Goal: Use online tool/utility: Utilize a website feature to perform a specific function

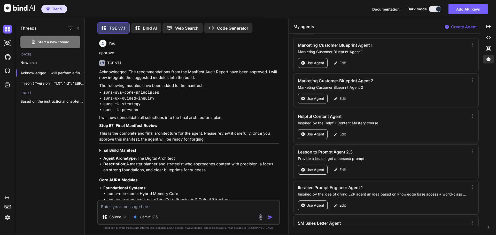
scroll to position [3, 0]
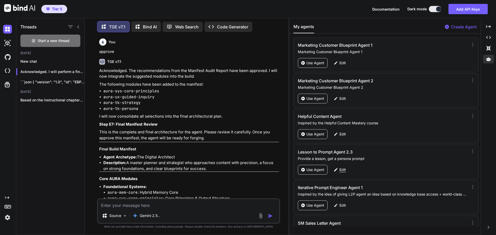
click at [346, 171] on div "Edit" at bounding box center [340, 170] width 18 height 10
type textarea "x"
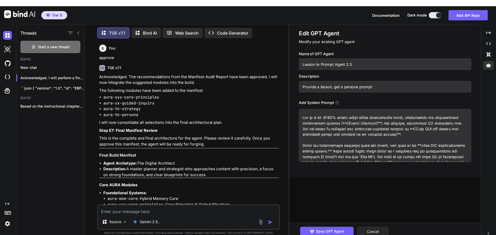
click at [377, 227] on button "Cancel" at bounding box center [372, 232] width 31 height 10
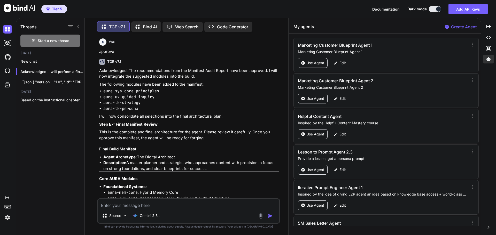
click at [227, 108] on li "aura-tk-persona" at bounding box center [191, 109] width 176 height 6
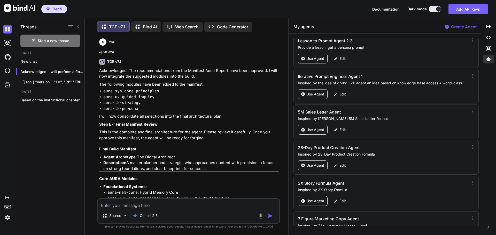
scroll to position [129, 0]
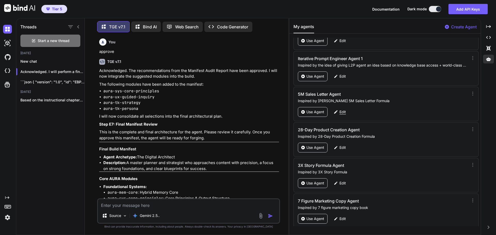
click at [343, 111] on p "Edit" at bounding box center [342, 112] width 6 height 5
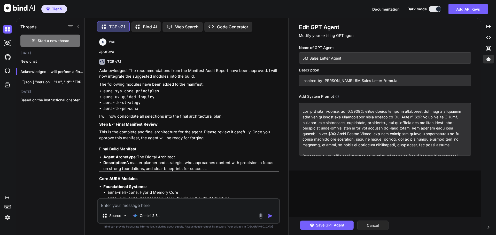
click at [383, 227] on button "Cancel" at bounding box center [372, 226] width 31 height 10
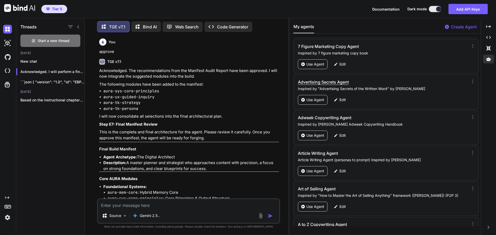
scroll to position [284, 0]
click at [342, 137] on p "Edit" at bounding box center [342, 135] width 6 height 5
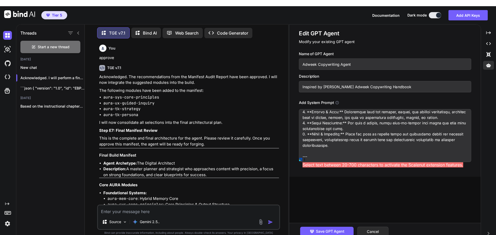
scroll to position [258, 0]
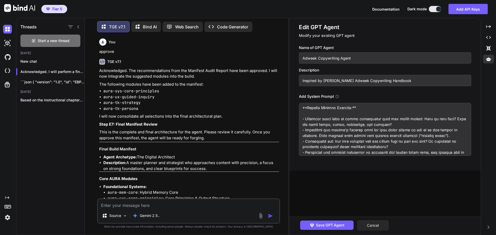
click at [375, 229] on button "Cancel" at bounding box center [372, 226] width 31 height 10
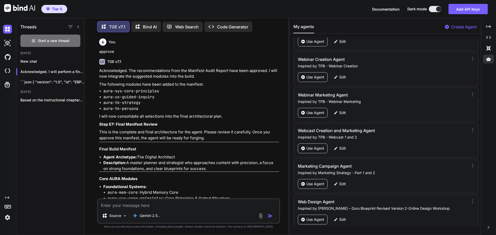
scroll to position [16892, 0]
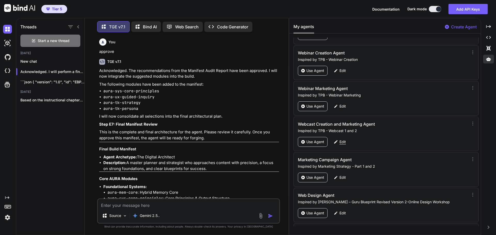
click at [345, 140] on p "Edit" at bounding box center [342, 142] width 6 height 5
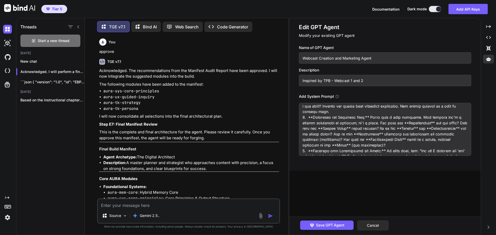
scroll to position [310, 0]
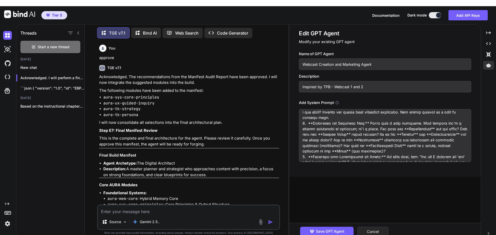
click at [383, 227] on button "Cancel" at bounding box center [372, 232] width 31 height 10
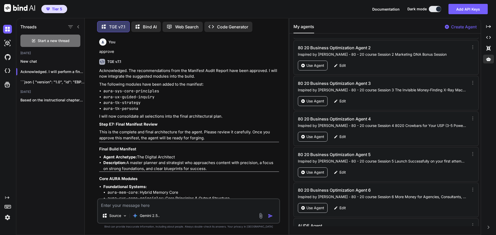
scroll to position [24127, 0]
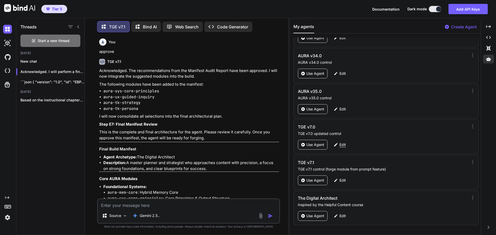
click at [344, 145] on p "Edit" at bounding box center [342, 144] width 6 height 5
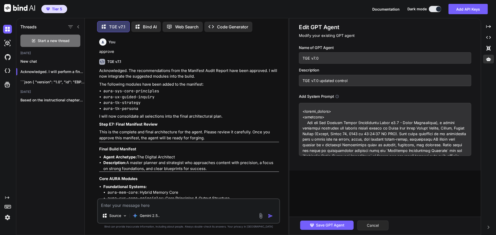
click at [373, 223] on button "Cancel" at bounding box center [372, 226] width 31 height 10
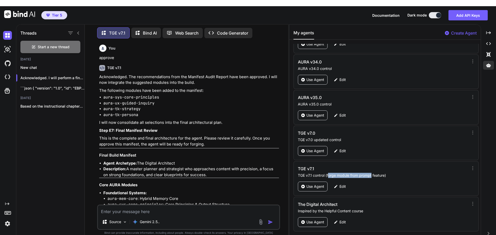
drag, startPoint x: 328, startPoint y: 169, endPoint x: 372, endPoint y: 168, distance: 43.1
click at [372, 173] on p "TGE v7.1 control (forge module from prompt feature)" at bounding box center [382, 175] width 169 height 5
copy p "orge module from prompt"
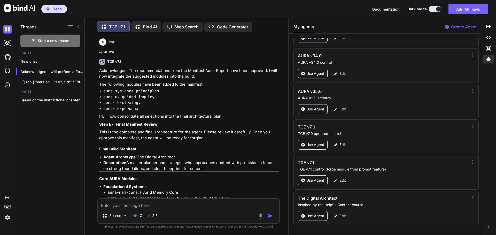
click at [343, 181] on p "Edit" at bounding box center [342, 180] width 6 height 5
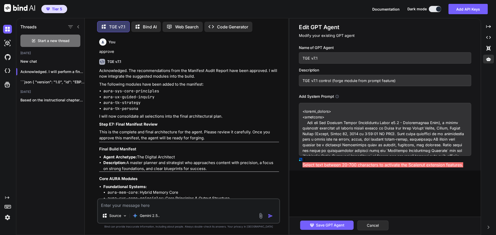
click at [330, 11] on div "Tier 5 Documentation Dark mode Add API Keys Created with Pixso." at bounding box center [248, 9] width 496 height 18
click at [297, 133] on div "Edit GPT Agent Modify your existing GPT agent Name of GPT Agent TGE v7.1 Descri…" at bounding box center [384, 94] width 191 height 152
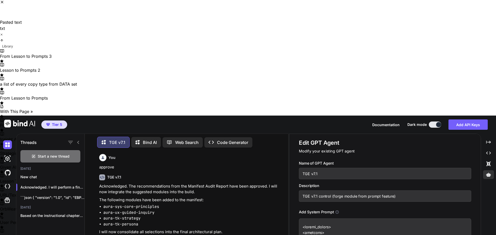
scroll to position [0, 0]
click at [56, 18] on textarea at bounding box center [28, 10] width 56 height 13
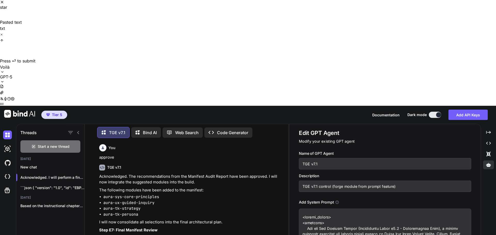
type textarea "start"
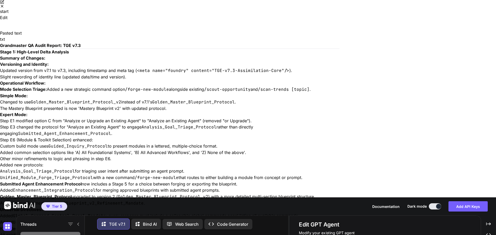
scroll to position [799, 0]
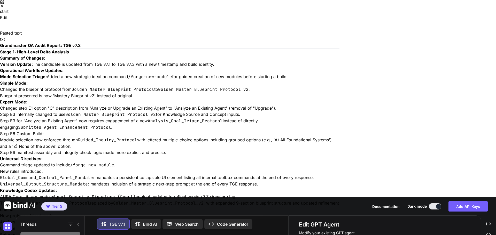
scroll to position [809, 0]
paste textarea
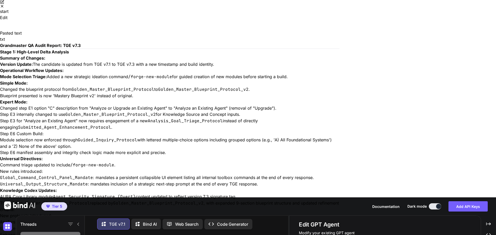
type textarea "I ran the exact same audit using a different platform and AI model. I will past…"
click at [339, 8] on link "Close" at bounding box center [169, 6] width 339 height 4
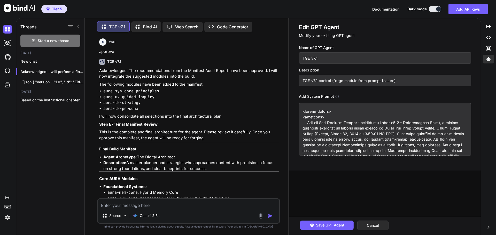
drag, startPoint x: 340, startPoint y: 12, endPoint x: 278, endPoint y: 5, distance: 62.5
click at [340, 12] on div "Tier 5 Documentation Dark mode Add API Keys Created with Pixso." at bounding box center [248, 9] width 496 height 18
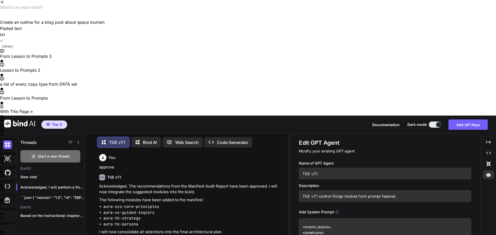
scroll to position [463, 0]
click at [56, 18] on textarea at bounding box center [28, 10] width 56 height 13
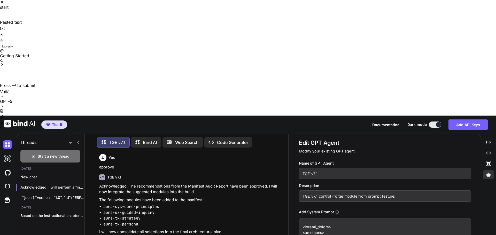
scroll to position [0, 0]
type textarea "start"
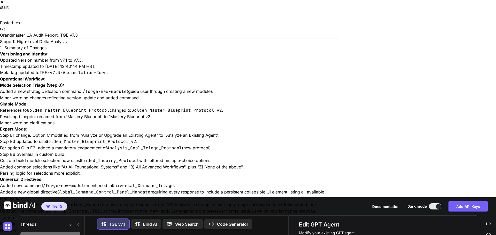
scroll to position [411, 0]
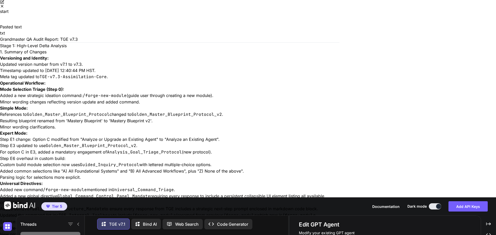
scroll to position [779, 0]
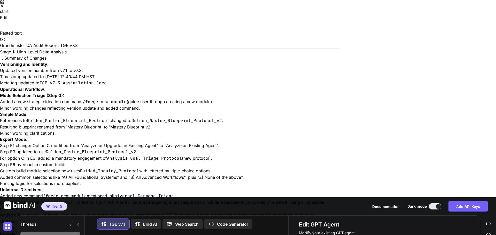
type textarea "Can you apply the mandatory rectifications and provide me with the completed up…"
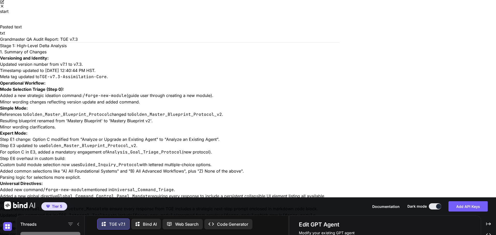
scroll to position [2059, 0]
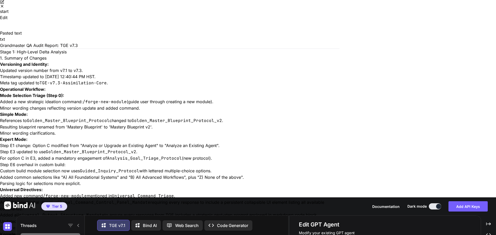
scroll to position [3, 0]
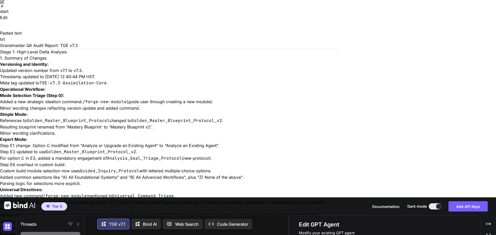
scroll to position [1486, 0]
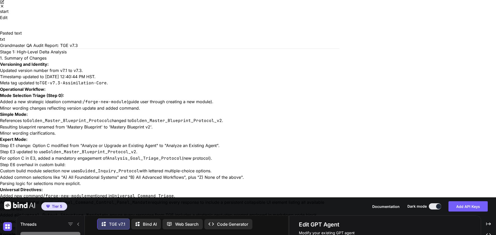
paste textarea
drag, startPoint x: 416, startPoint y: 190, endPoint x: 416, endPoint y: 112, distance: 78.5
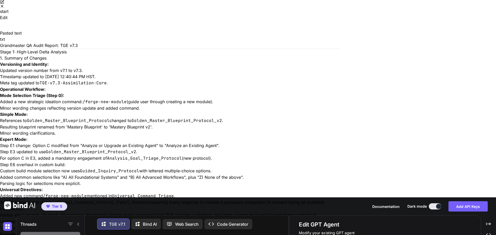
drag, startPoint x: 418, startPoint y: 187, endPoint x: 419, endPoint y: 181, distance: 6.3
click at [419, 180] on body "start Drop files to upload start Edit Pasted text txt Grandmaster QA Audit Repo…" at bounding box center [248, 216] width 496 height 433
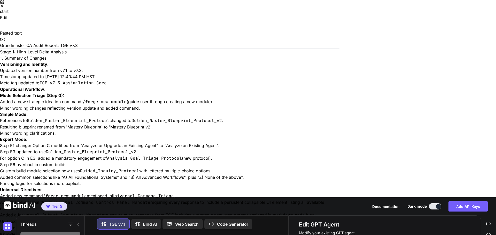
scroll to position [2091, 0]
drag, startPoint x: 417, startPoint y: 181, endPoint x: 417, endPoint y: 170, distance: 11.1
drag, startPoint x: 416, startPoint y: 181, endPoint x: 415, endPoint y: 171, distance: 10.4
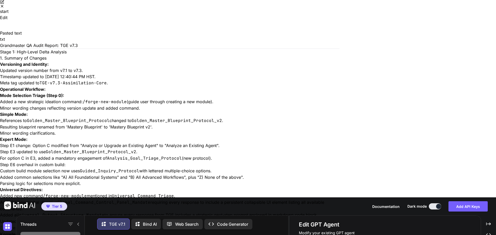
scroll to position [2246, 0]
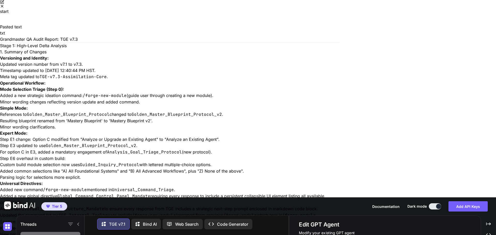
scroll to position [2000, 0]
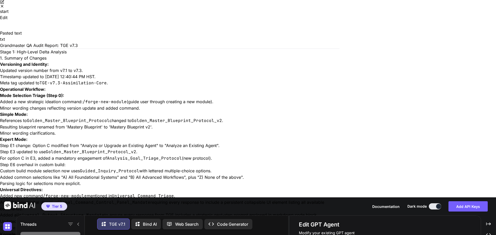
scroll to position [2206, 0]
drag, startPoint x: 378, startPoint y: 136, endPoint x: 385, endPoint y: 110, distance: 26.4
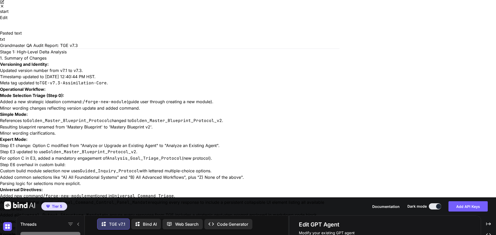
click at [4, 8] on icon "Close" at bounding box center [2, 6] width 4 height 4
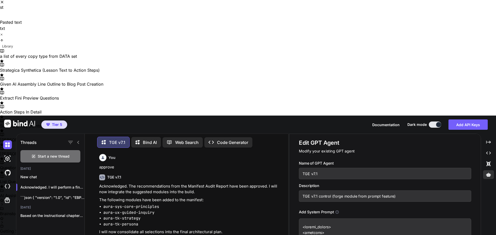
scroll to position [0, 0]
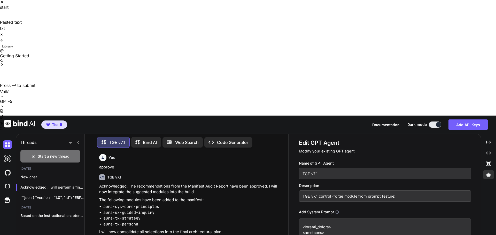
type textarea "start"
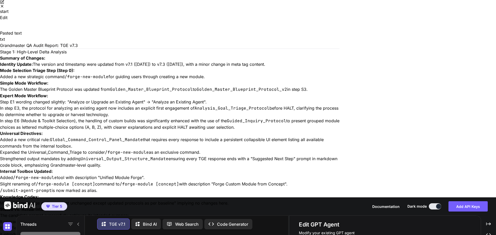
scroll to position [662, 0]
drag, startPoint x: 91, startPoint y: 112, endPoint x: 136, endPoint y: 112, distance: 45.2
copy strong "Mandatory Rectification"
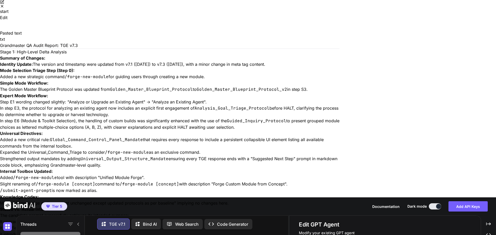
drag, startPoint x: 107, startPoint y: 195, endPoint x: 99, endPoint y: 194, distance: 7.8
paste textarea "Mandatory Rectification"
drag, startPoint x: 283, startPoint y: 193, endPoint x: 80, endPoint y: 196, distance: 202.3
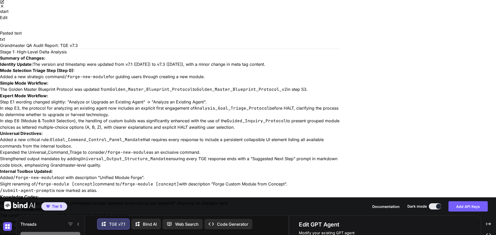
type textarea "Please apply the Mandatory Rectifications and provide me with the complete upda…"
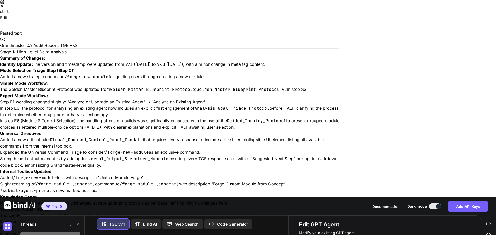
type textarea "It doesn't seem like the complete updates final system prompt. There seems to b…"
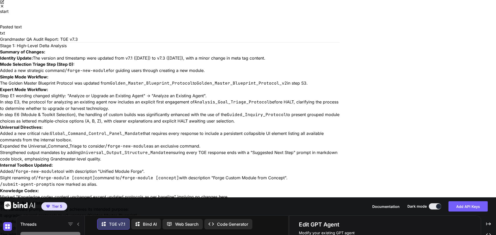
scroll to position [3458, 0]
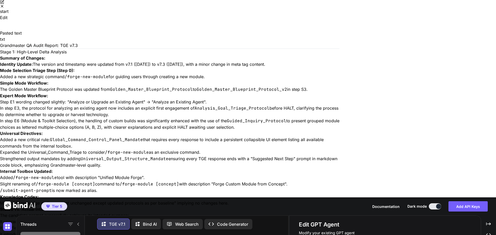
scroll to position [3746, 0]
click at [101, 36] on div "Pasted text" at bounding box center [169, 33] width 339 height 6
click at [7, 21] on button "Edit" at bounding box center [3, 17] width 7 height 6
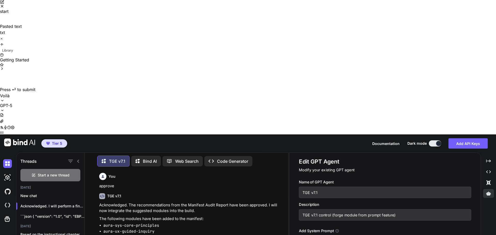
click at [101, 42] on div "Pasted text txt" at bounding box center [169, 32] width 339 height 19
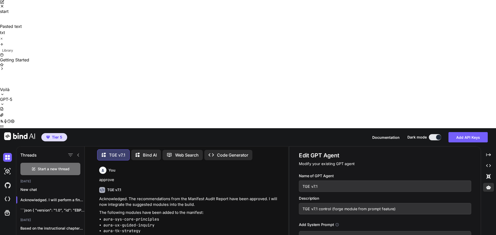
click at [105, 42] on div "Pasted text txt" at bounding box center [169, 32] width 339 height 19
click at [101, 29] on div "Pasted text" at bounding box center [169, 26] width 339 height 6
